Goal: Transaction & Acquisition: Purchase product/service

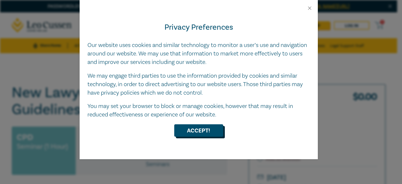
click at [199, 130] on button "Accept!" at bounding box center [198, 130] width 49 height 12
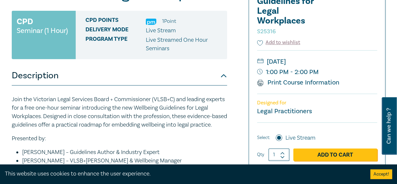
scroll to position [130, 0]
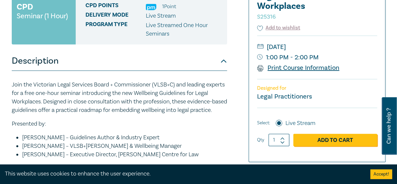
click at [294, 67] on link "Print Course Information" at bounding box center [298, 68] width 82 height 8
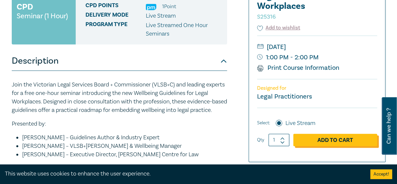
click at [325, 139] on link "Add to Cart" at bounding box center [335, 140] width 84 height 12
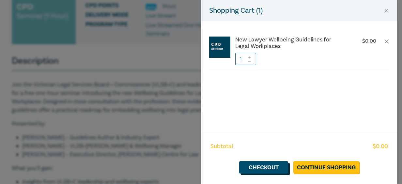
click at [262, 165] on link "Checkout" at bounding box center [263, 167] width 49 height 12
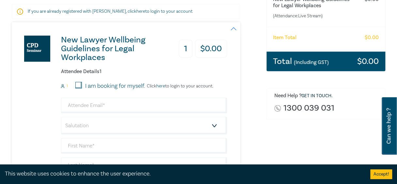
scroll to position [130, 0]
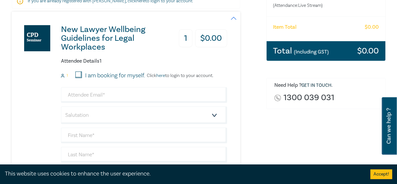
click at [79, 74] on input "I am booking for myself." at bounding box center [78, 74] width 7 height 7
checkbox input "true"
click at [96, 94] on input "email" at bounding box center [144, 95] width 166 height 16
type input "[PERSON_NAME][EMAIL_ADDRESS][PERSON_NAME][DOMAIN_NAME]"
type input "Susannah"
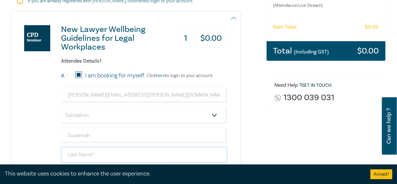
type input "[PERSON_NAME]"
type input "Toyota Motor Corporation Australia Limited"
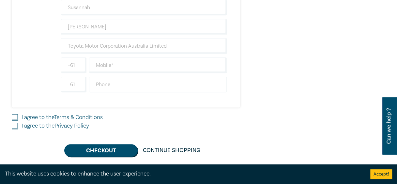
scroll to position [293, 0]
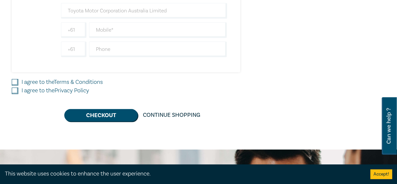
click at [18, 80] on input "I agree to the Terms & Conditions" at bounding box center [15, 82] width 7 height 7
checkbox input "true"
click at [17, 88] on input "I agree to the Privacy Policy" at bounding box center [15, 90] width 7 height 7
checkbox input "true"
click at [94, 111] on button "Checkout" at bounding box center [100, 115] width 73 height 12
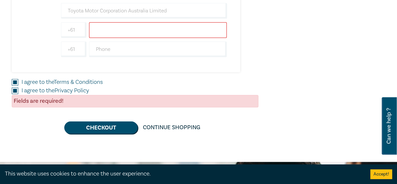
click at [95, 30] on input "text" at bounding box center [158, 30] width 138 height 16
type input "0429511488"
click at [103, 125] on button "Checkout" at bounding box center [100, 127] width 73 height 12
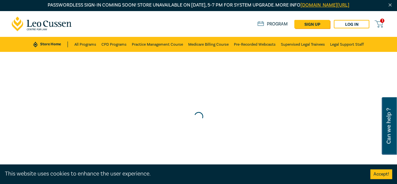
scroll to position [0, 0]
